Goal: Transaction & Acquisition: Purchase product/service

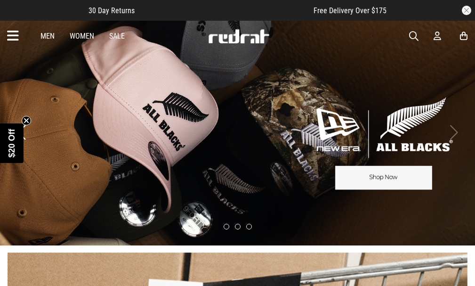
click at [414, 32] on span "button" at bounding box center [413, 36] width 9 height 11
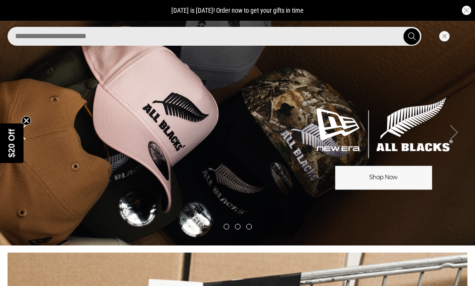
click at [388, 35] on input "search" at bounding box center [214, 36] width 413 height 19
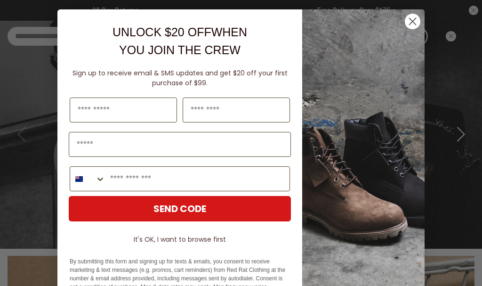
click at [405, 17] on circle "Close dialog" at bounding box center [413, 22] width 16 height 16
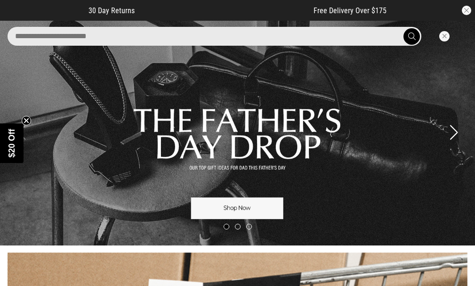
click at [249, 27] on input "search" at bounding box center [214, 36] width 413 height 19
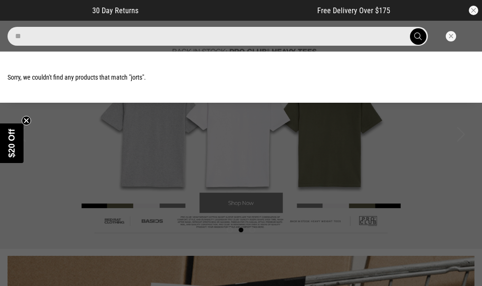
type input "*"
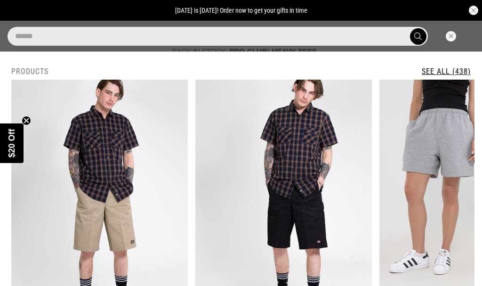
type input "******"
click at [410, 28] on button "submit" at bounding box center [418, 36] width 16 height 16
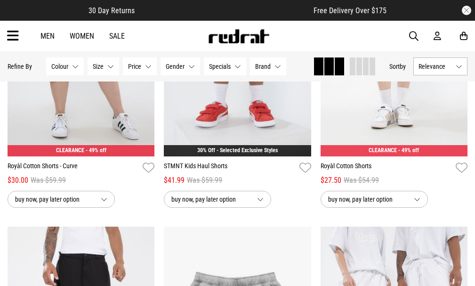
scroll to position [1900, 0]
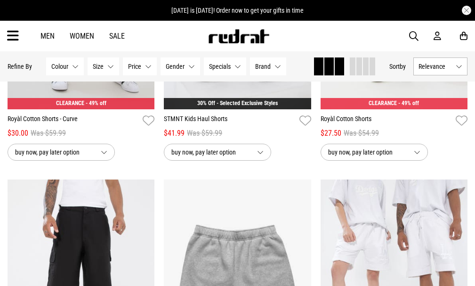
click at [189, 68] on button "Gender None selected" at bounding box center [180, 66] width 40 height 18
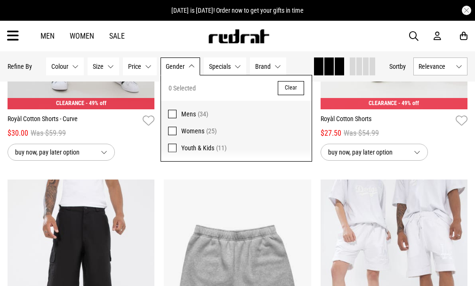
click at [173, 144] on span at bounding box center [172, 147] width 8 height 8
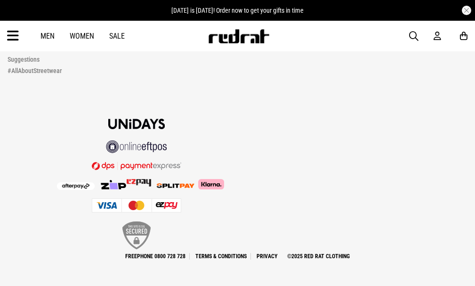
scroll to position [1592, 0]
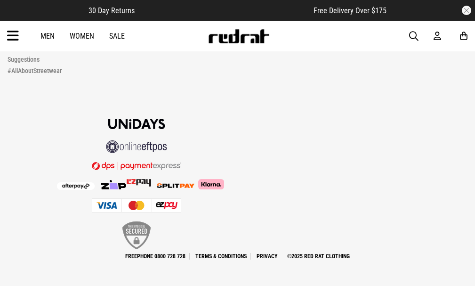
click at [415, 37] on span "button" at bounding box center [413, 36] width 9 height 11
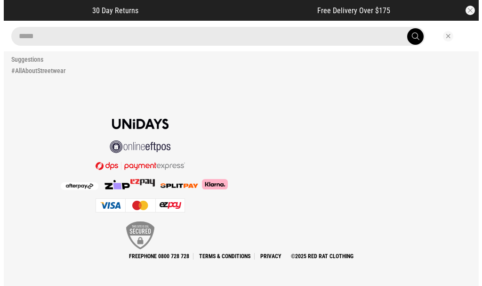
scroll to position [1605, 0]
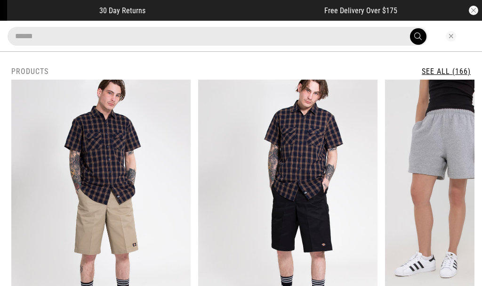
type input "******"
click at [410, 28] on button "submit" at bounding box center [418, 36] width 16 height 16
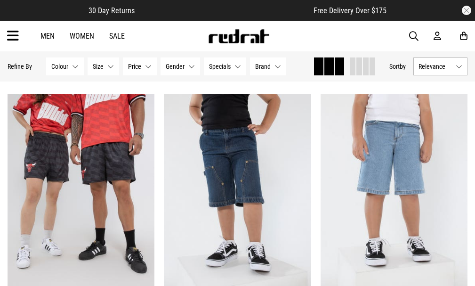
scroll to position [621, 0]
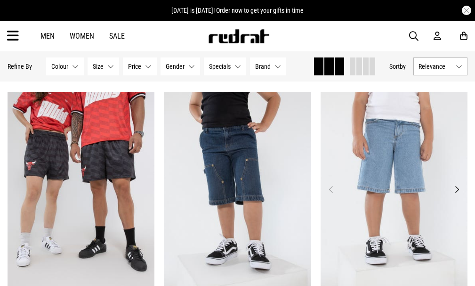
click at [403, 178] on img at bounding box center [393, 195] width 147 height 206
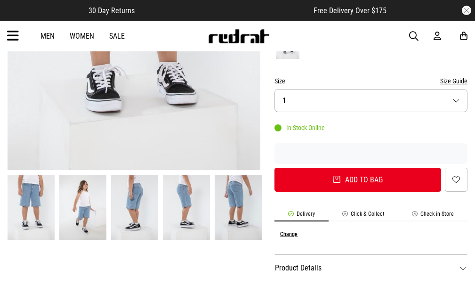
scroll to position [263, 0]
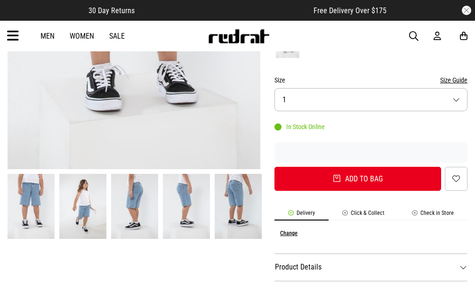
click at [41, 196] on img at bounding box center [31, 206] width 47 height 65
click at [73, 206] on img at bounding box center [82, 206] width 47 height 65
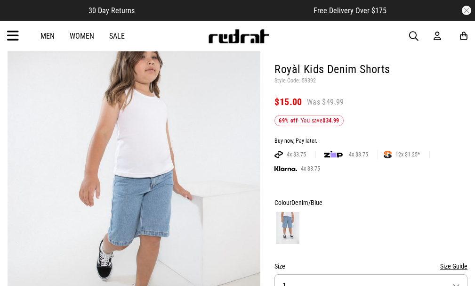
scroll to position [75, 0]
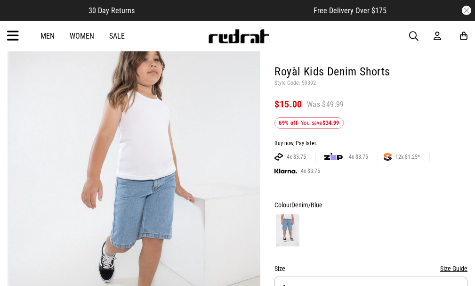
click at [238, 199] on img at bounding box center [136, 182] width 253 height 349
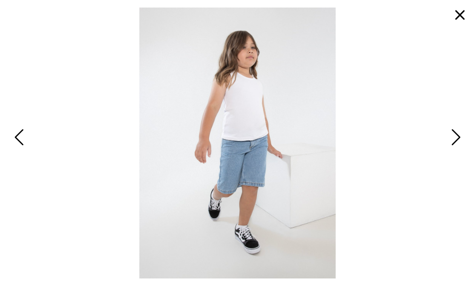
click at [457, 132] on span "Next" at bounding box center [454, 137] width 12 height 23
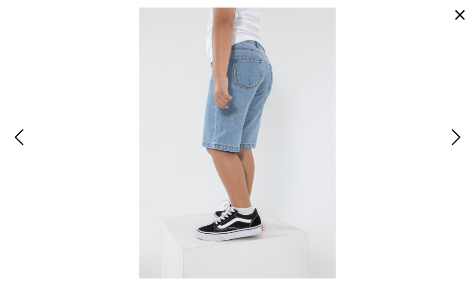
click at [457, 132] on span "Next" at bounding box center [454, 137] width 12 height 23
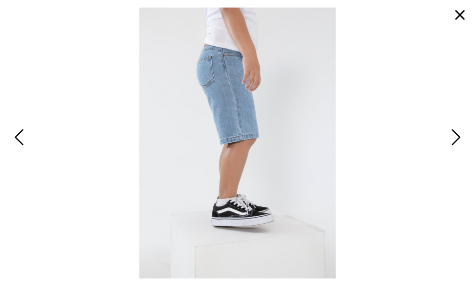
click at [457, 132] on span "Next" at bounding box center [454, 137] width 12 height 23
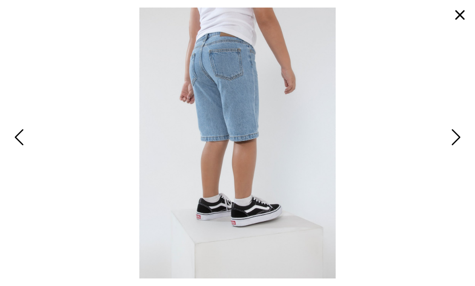
click at [457, 132] on span "Next" at bounding box center [454, 137] width 12 height 23
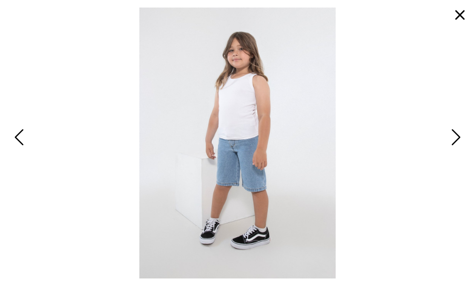
click at [463, 15] on button "button" at bounding box center [459, 15] width 23 height 23
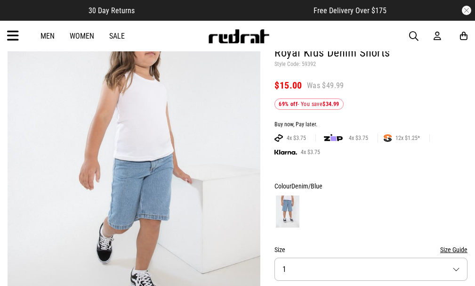
scroll to position [151, 0]
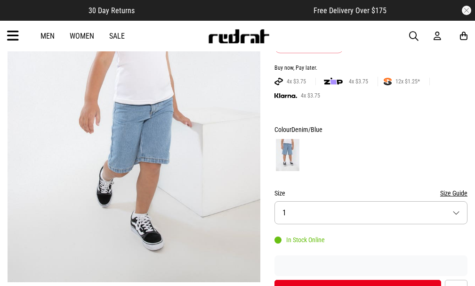
click at [354, 213] on button "Size 1" at bounding box center [370, 212] width 193 height 23
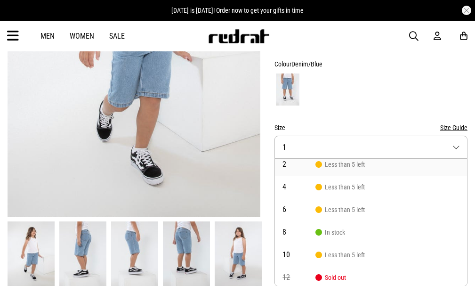
scroll to position [31, 0]
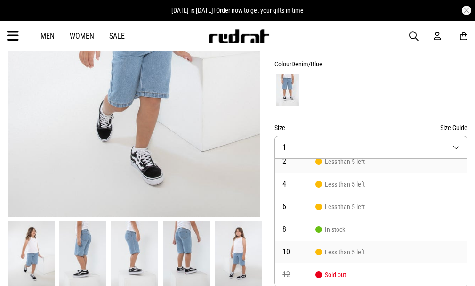
click at [323, 249] on span "Less than 5 left" at bounding box center [339, 252] width 49 height 8
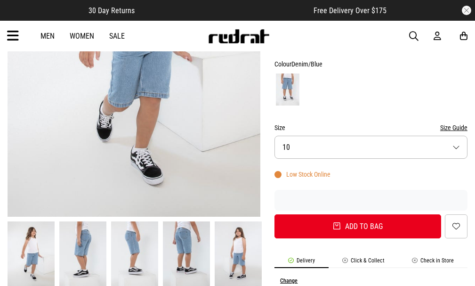
click at [186, 170] on img at bounding box center [134, 41] width 253 height 349
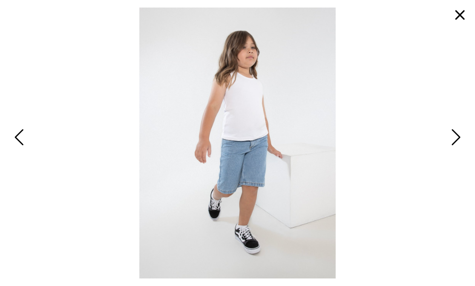
click at [462, 15] on button "button" at bounding box center [459, 15] width 23 height 23
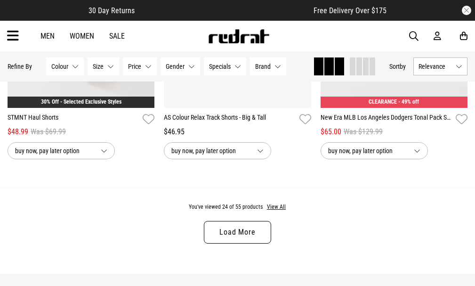
scroll to position [2216, 0]
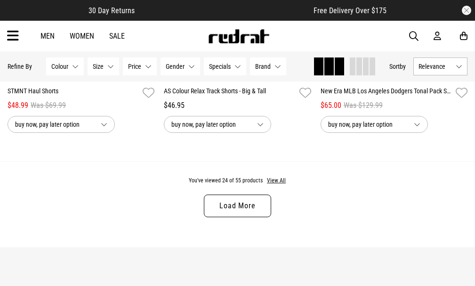
click at [256, 215] on link "Load More" at bounding box center [237, 205] width 67 height 23
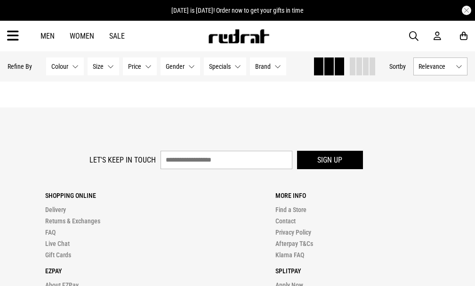
scroll to position [4352, 0]
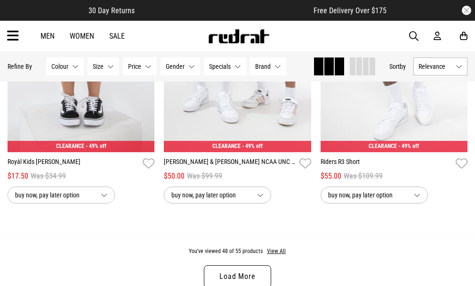
click at [263, 276] on link "Load More" at bounding box center [237, 276] width 67 height 23
